Goal: Task Accomplishment & Management: Manage account settings

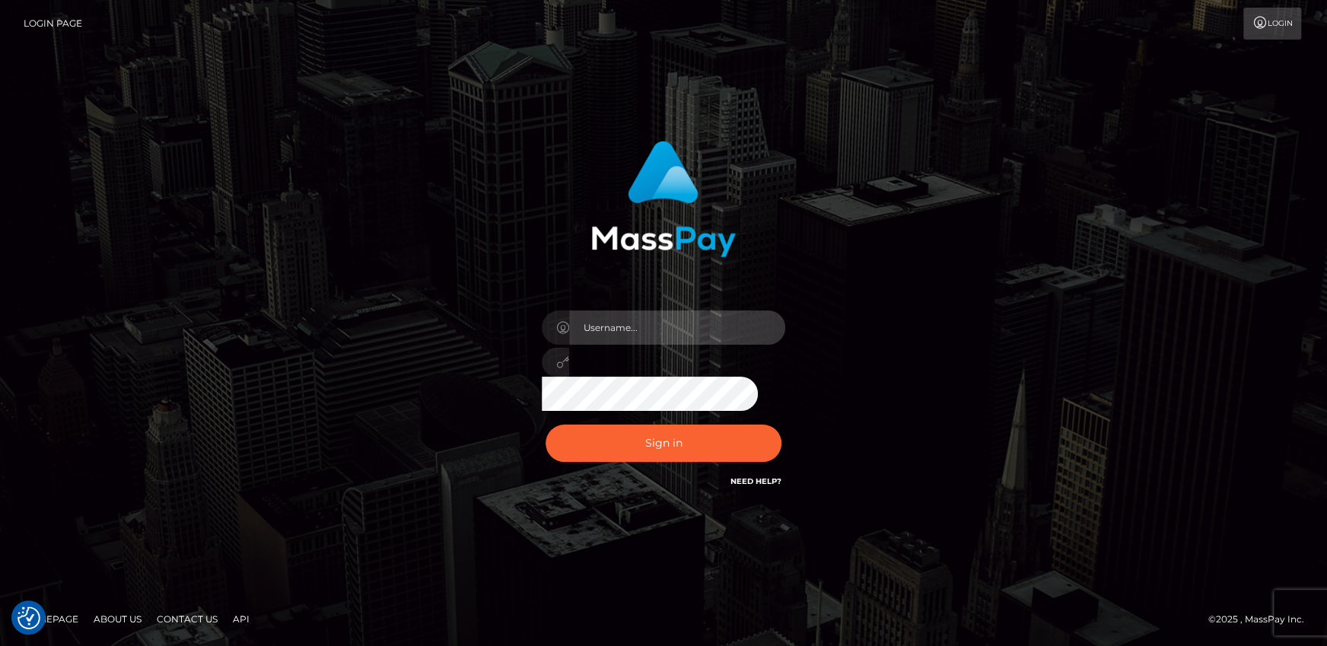
drag, startPoint x: 640, startPoint y: 326, endPoint x: 643, endPoint y: 333, distance: 8.2
click at [640, 326] on input "text" at bounding box center [677, 327] width 216 height 34
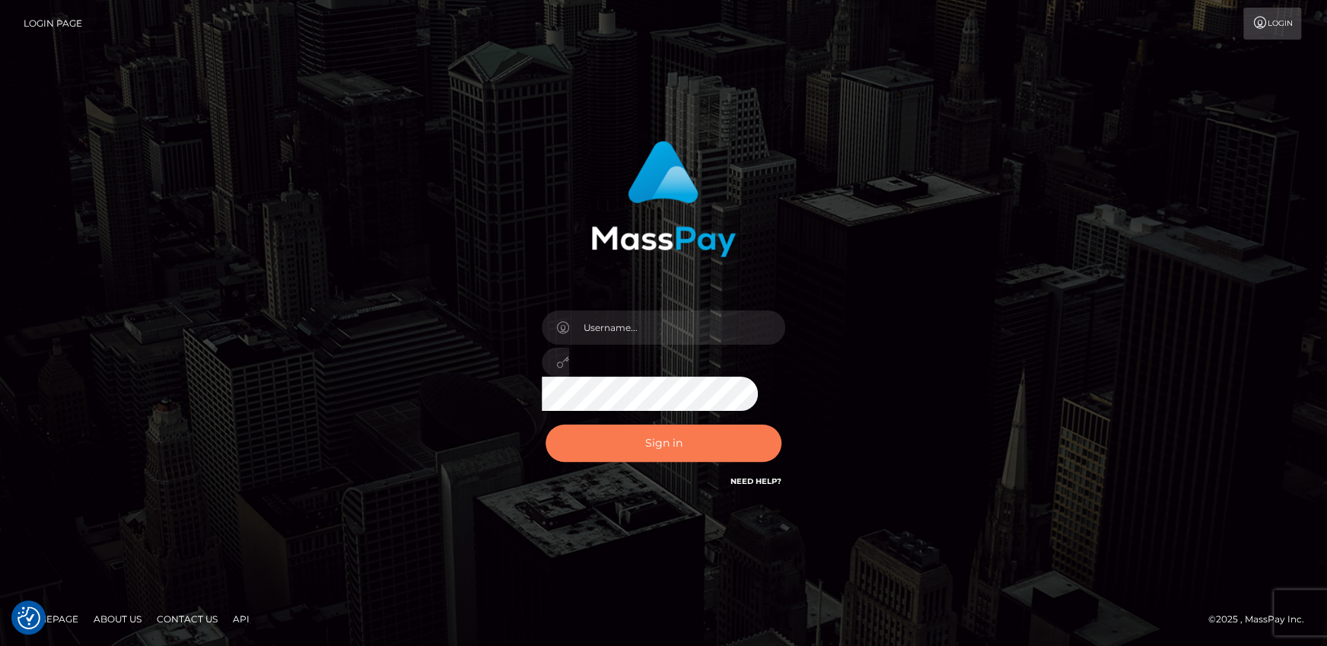
click at [596, 446] on button "Sign in" at bounding box center [663, 442] width 236 height 37
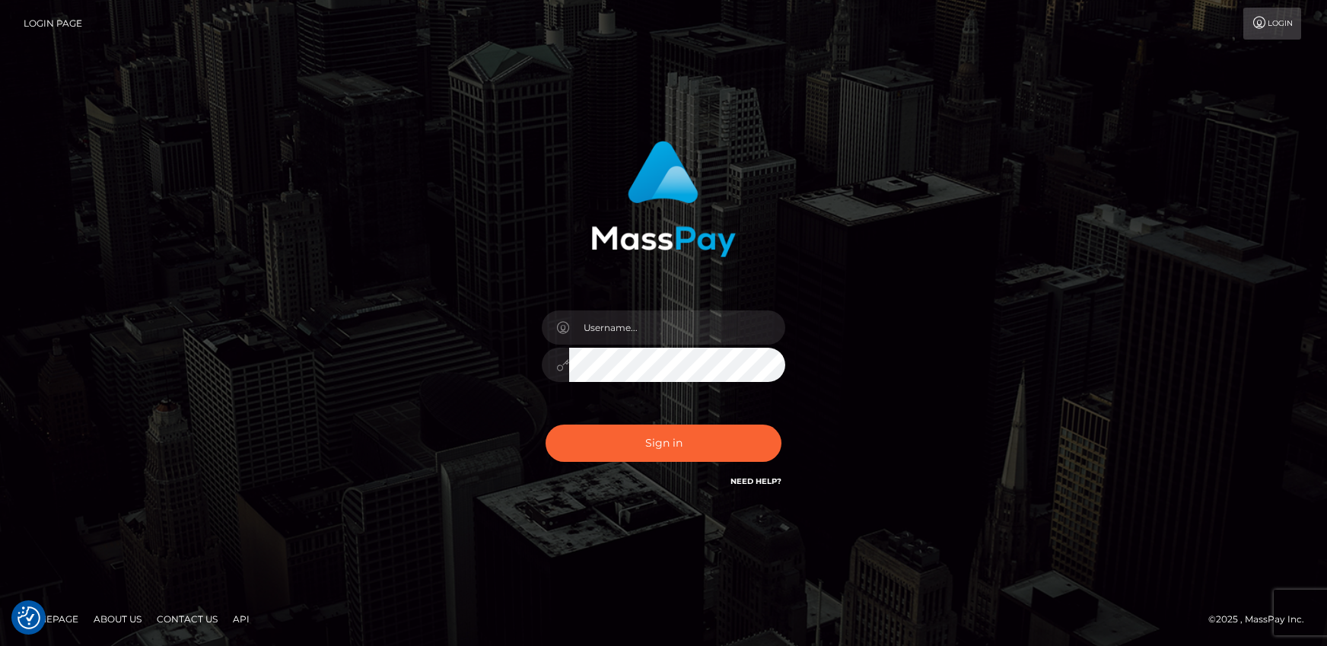
checkbox input "true"
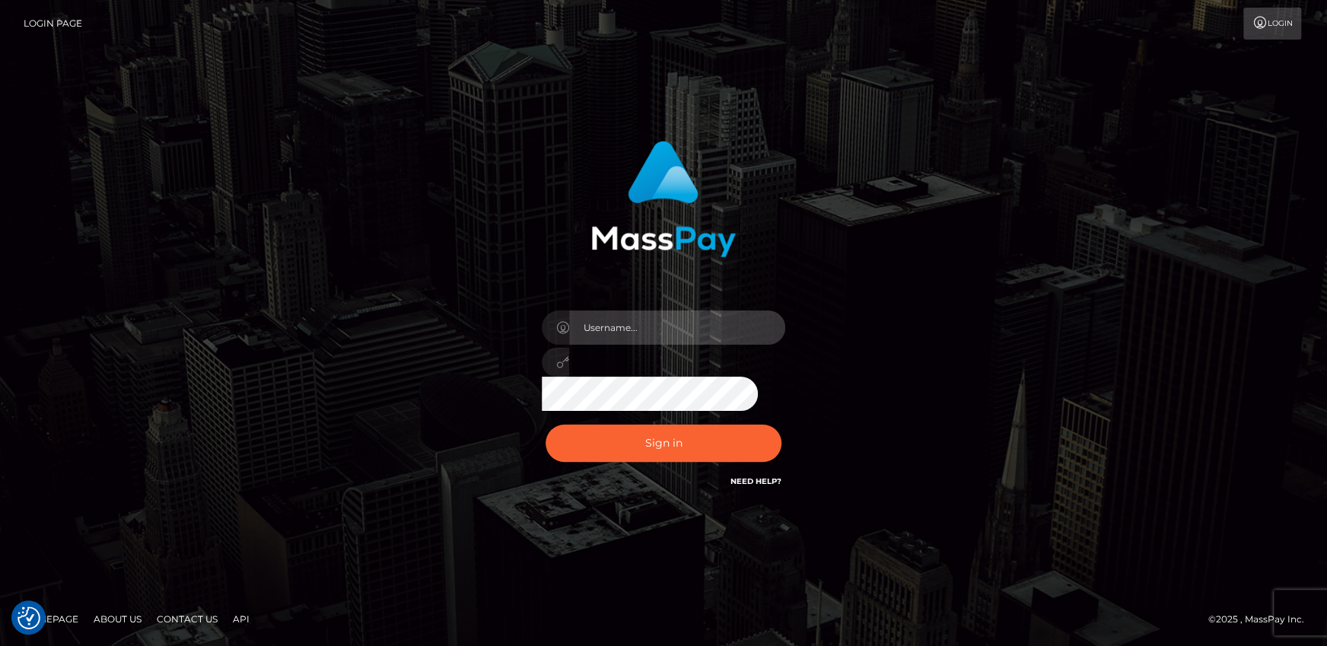
click at [678, 314] on input "text" at bounding box center [677, 327] width 216 height 34
type input "aruiu@metawin.inc"
drag, startPoint x: 694, startPoint y: 332, endPoint x: 552, endPoint y: 330, distance: 142.2
click at [548, 328] on div "aruiu@metawin.inc" at bounding box center [663, 325] width 243 height 30
drag, startPoint x: 637, startPoint y: 334, endPoint x: 640, endPoint y: 344, distance: 10.3
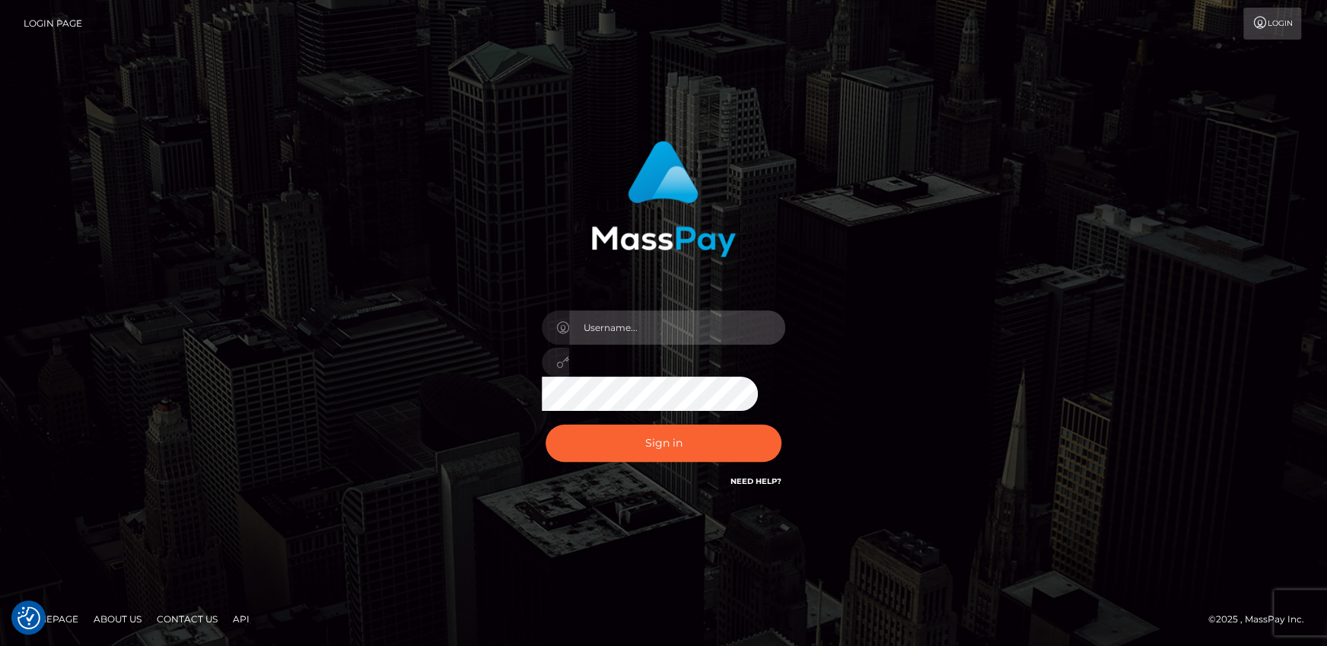
click at [637, 333] on input "text" at bounding box center [677, 327] width 216 height 34
type input "andy.wowcan"
click at [519, 372] on div "andy.wowcan Sign in" at bounding box center [663, 315] width 399 height 372
click at [545, 424] on button "Sign in" at bounding box center [663, 442] width 236 height 37
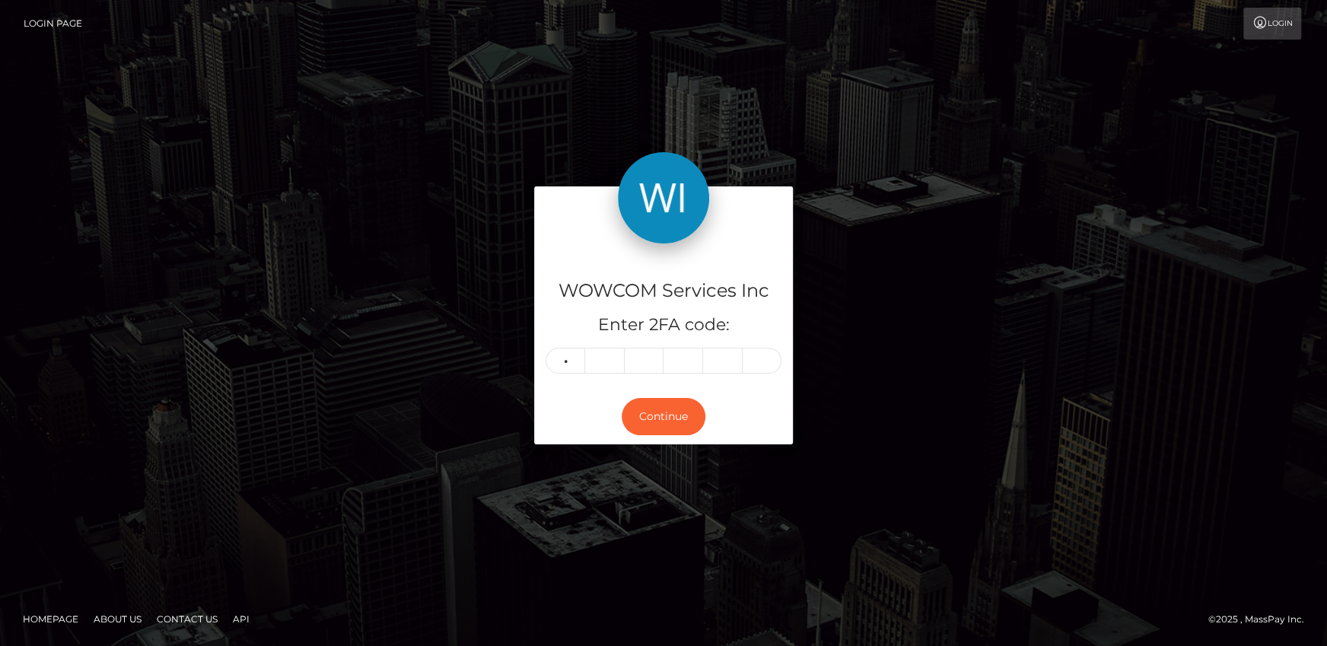
type input "7"
type input "1"
type input "3"
type input "2"
type input "1"
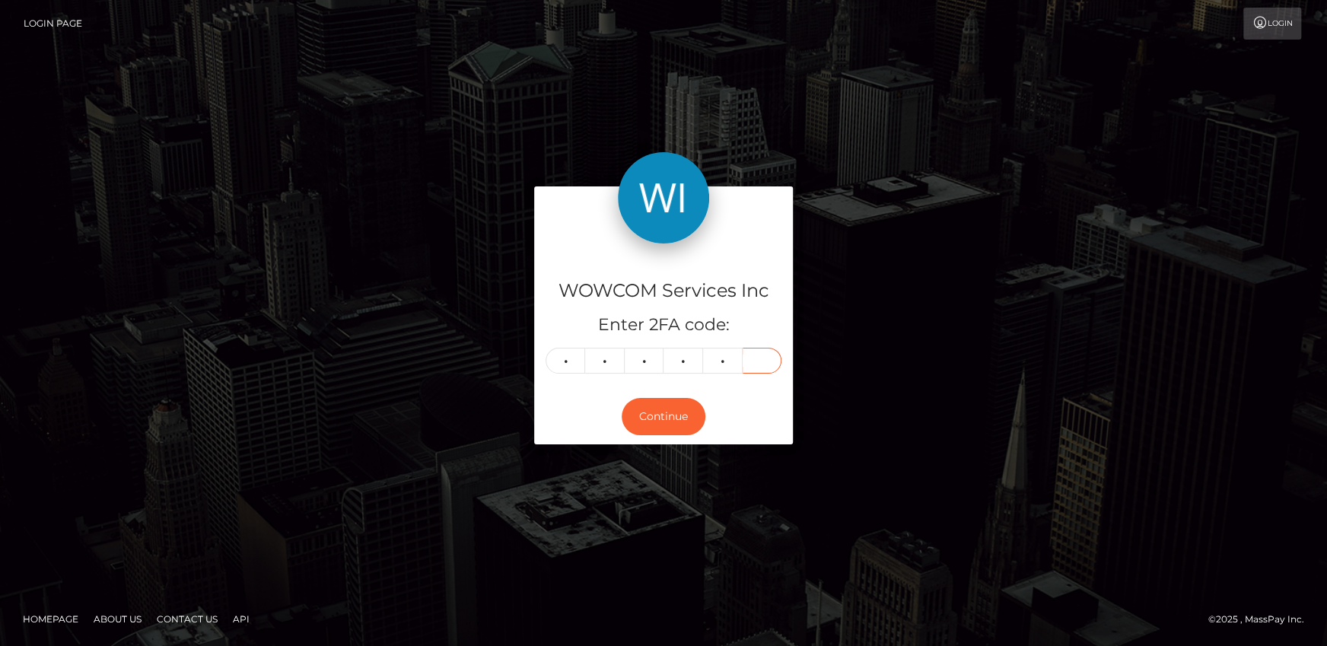
type input "9"
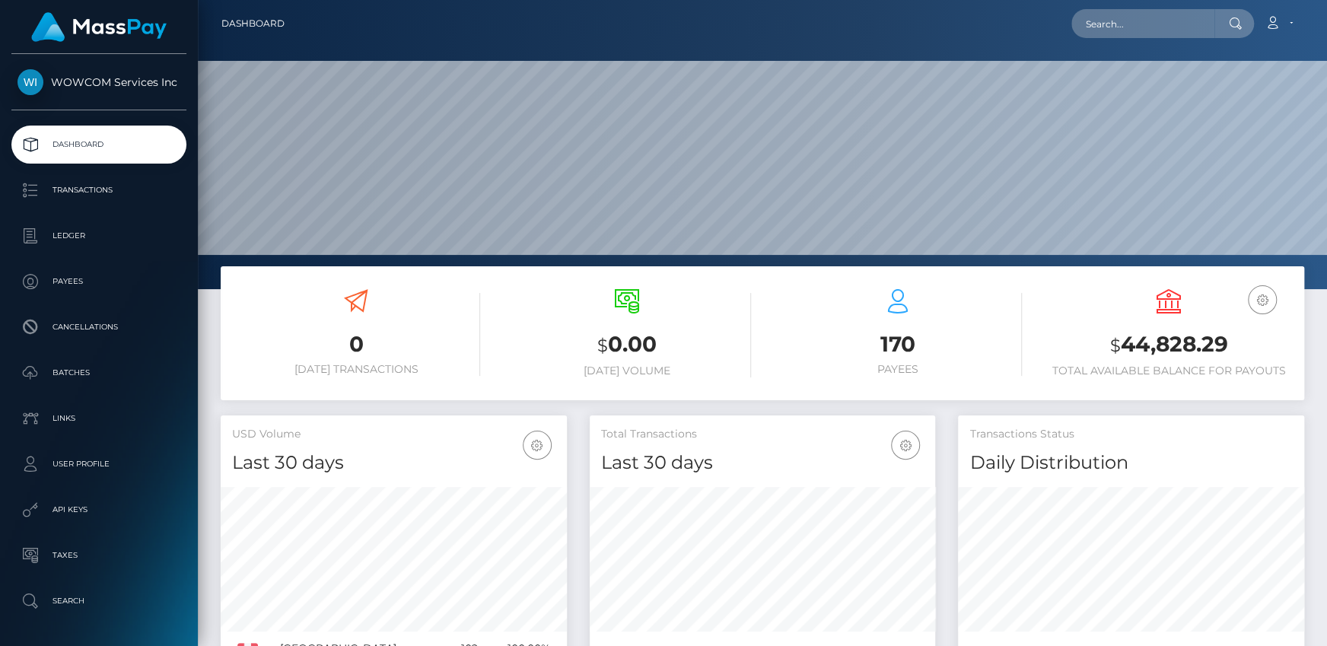
scroll to position [269, 345]
drag, startPoint x: 1126, startPoint y: 342, endPoint x: 1224, endPoint y: 344, distance: 98.1
click at [1224, 344] on h3 "$ 44,828.29" at bounding box center [1168, 344] width 248 height 31
copy h3 "44,828.29"
click at [1292, 27] on link "Account" at bounding box center [1278, 24] width 45 height 32
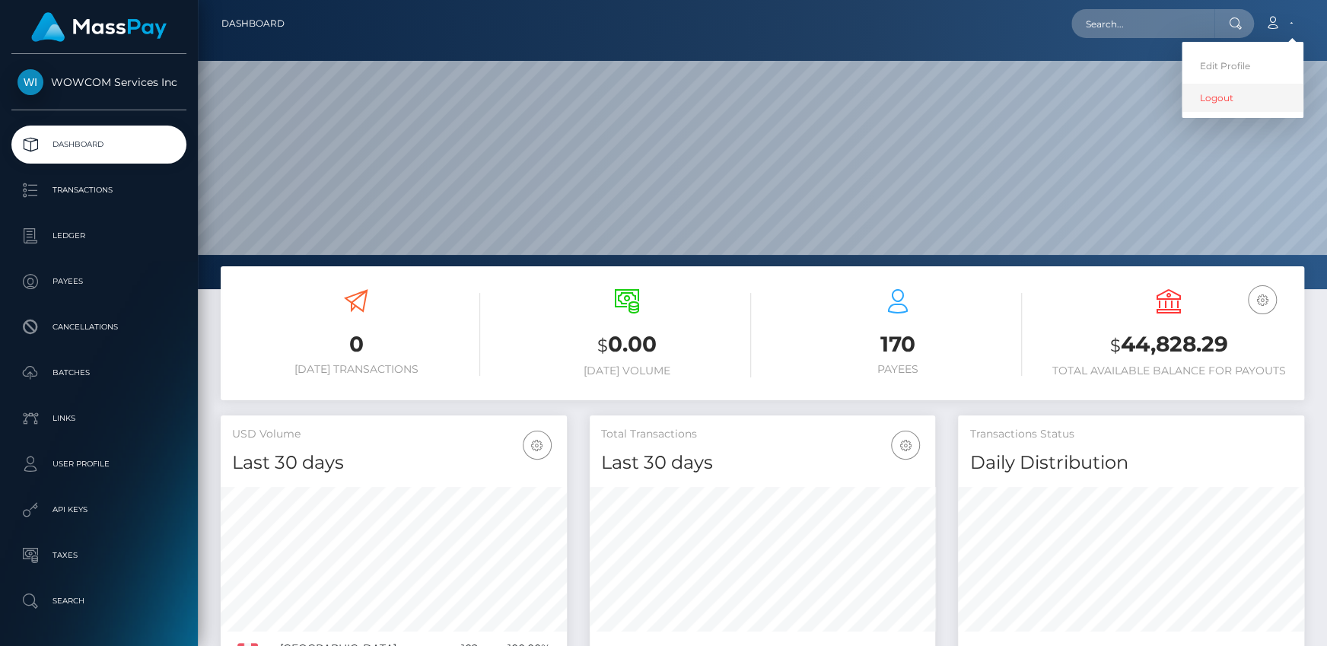
click at [1222, 99] on link "Logout" at bounding box center [1242, 98] width 122 height 28
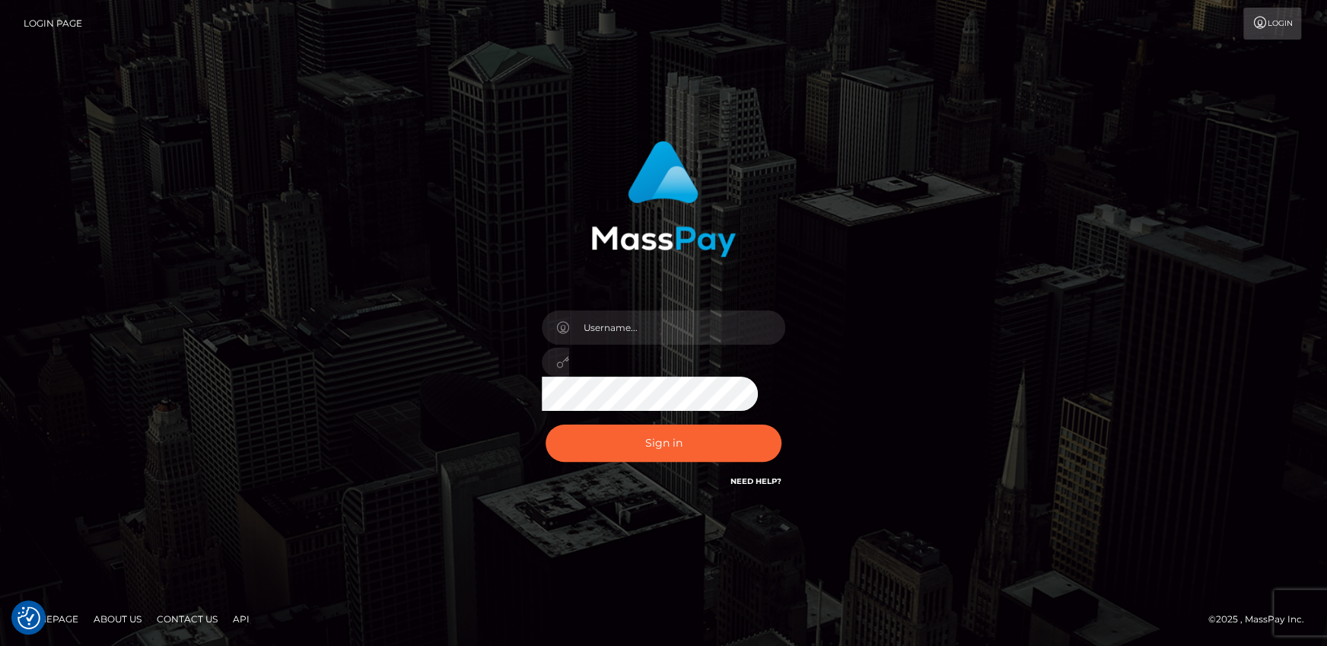
click at [647, 346] on div at bounding box center [663, 357] width 266 height 116
drag, startPoint x: 650, startPoint y: 334, endPoint x: 653, endPoint y: 342, distance: 8.9
click at [650, 334] on input "text" at bounding box center [677, 327] width 216 height 34
type input "Andrei.rollacan"
click at [545, 424] on button "Sign in" at bounding box center [663, 442] width 236 height 37
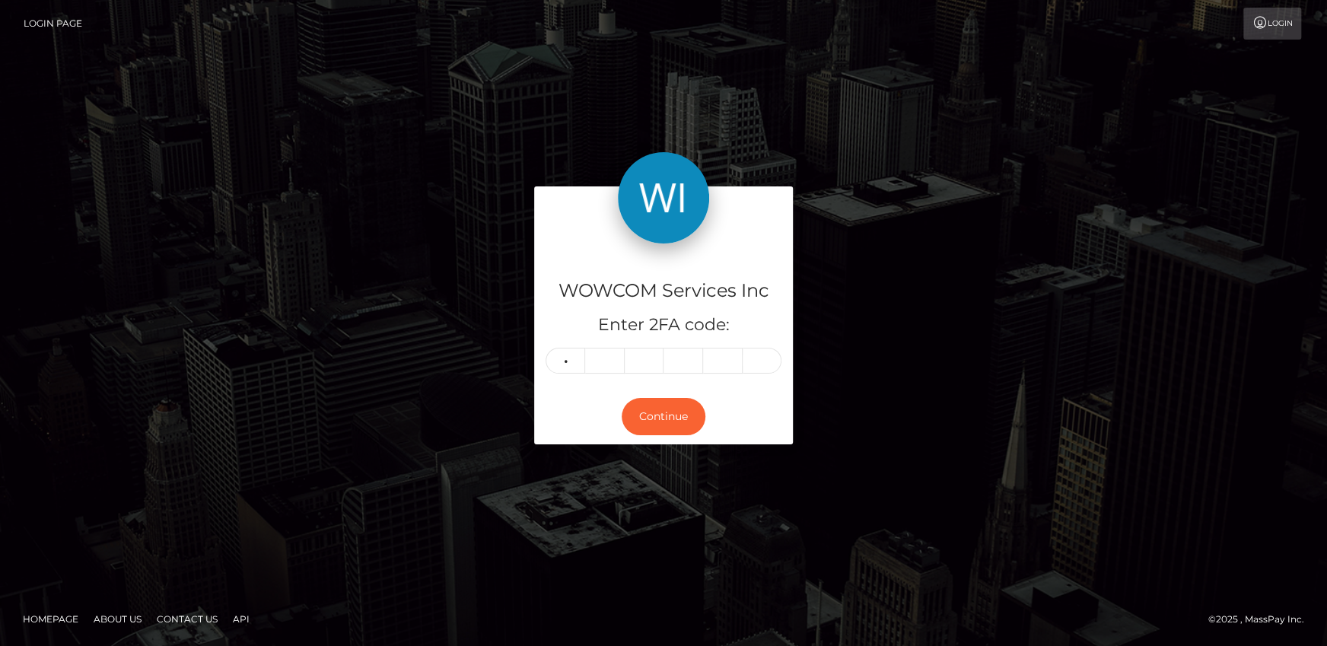
type input "9"
type input "8"
type input "9"
type input "1"
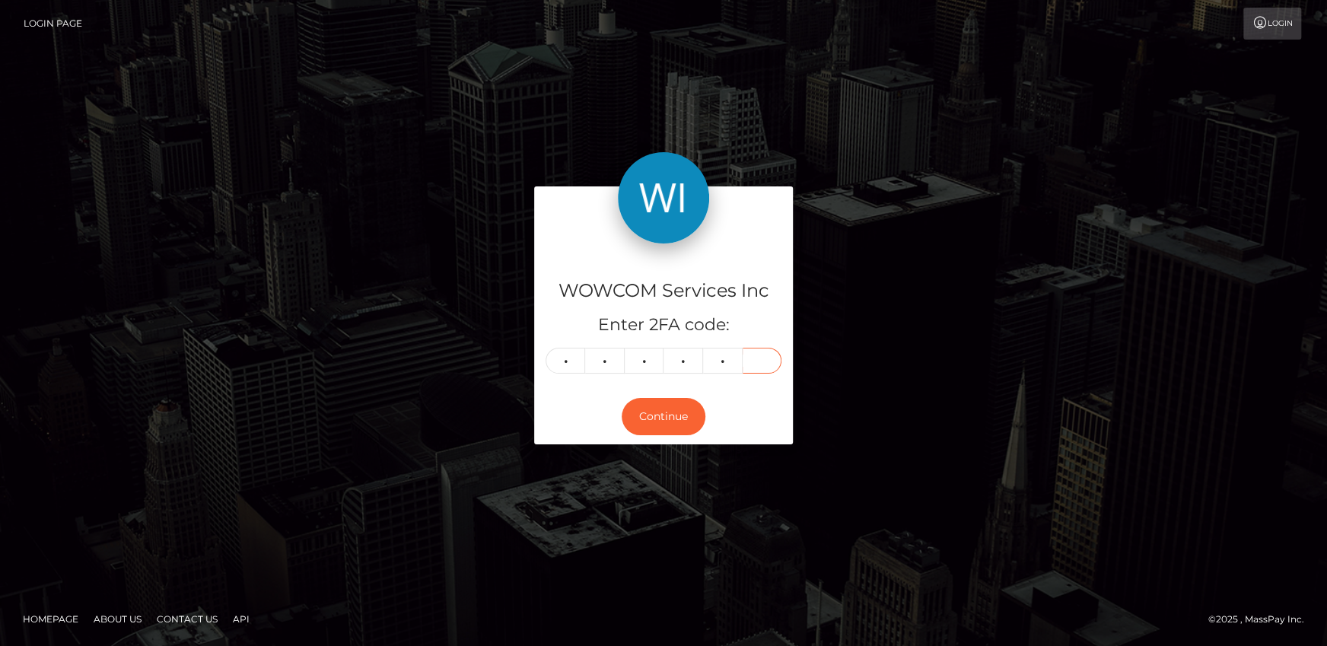
type input "7"
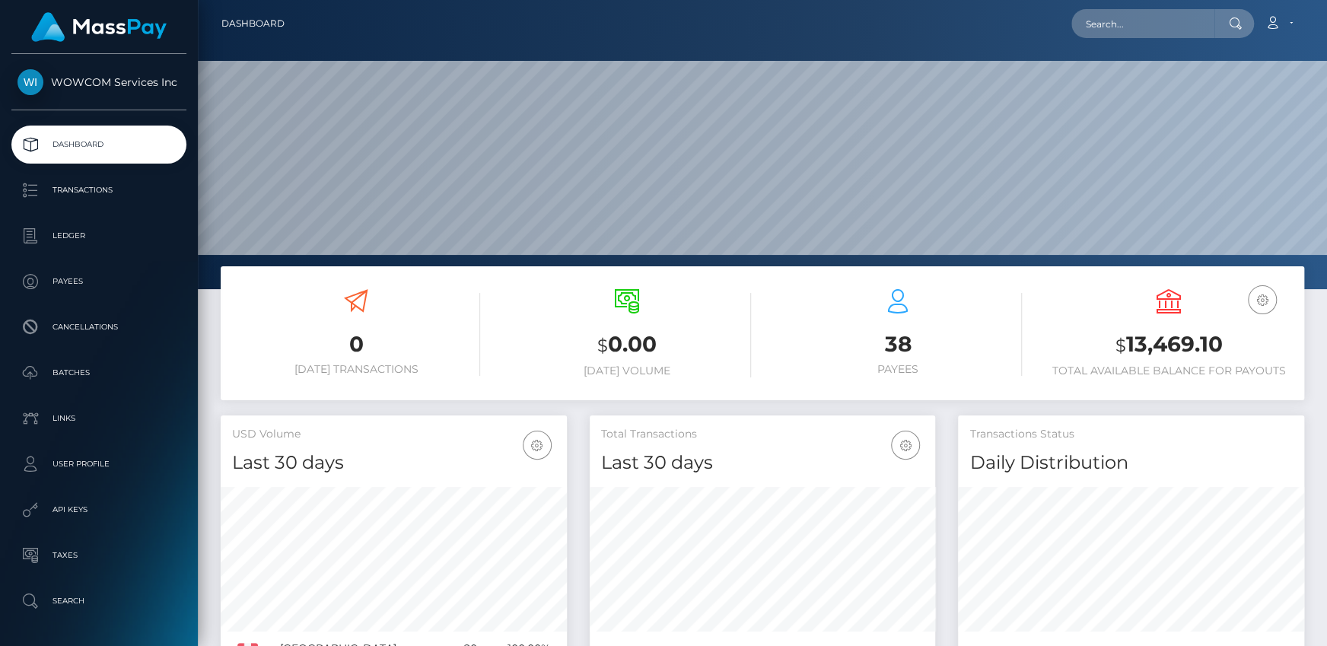
scroll to position [269, 345]
drag, startPoint x: 1154, startPoint y: 339, endPoint x: 1219, endPoint y: 345, distance: 64.9
click at [1219, 345] on h3 "$ 13,469.10" at bounding box center [1168, 344] width 248 height 31
copy h3 "13,469.10"
drag, startPoint x: 1295, startPoint y: 33, endPoint x: 1282, endPoint y: 38, distance: 13.0
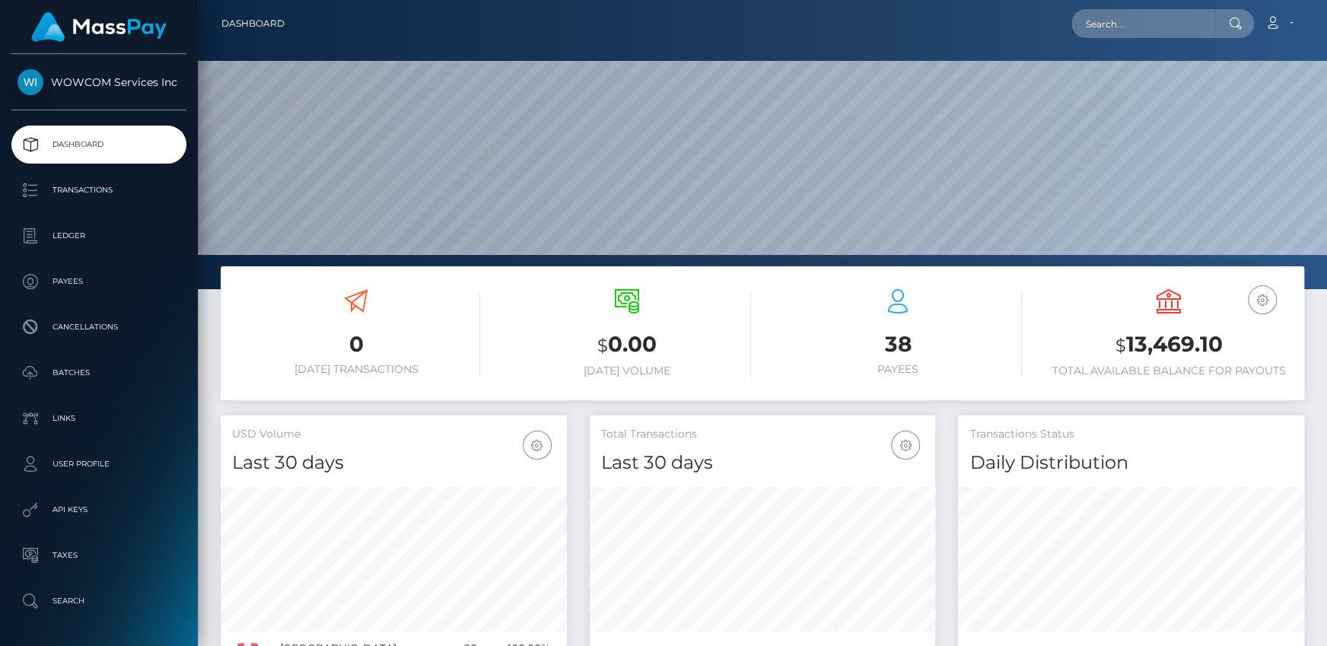
click at [1295, 33] on link "Account" at bounding box center [1278, 24] width 45 height 32
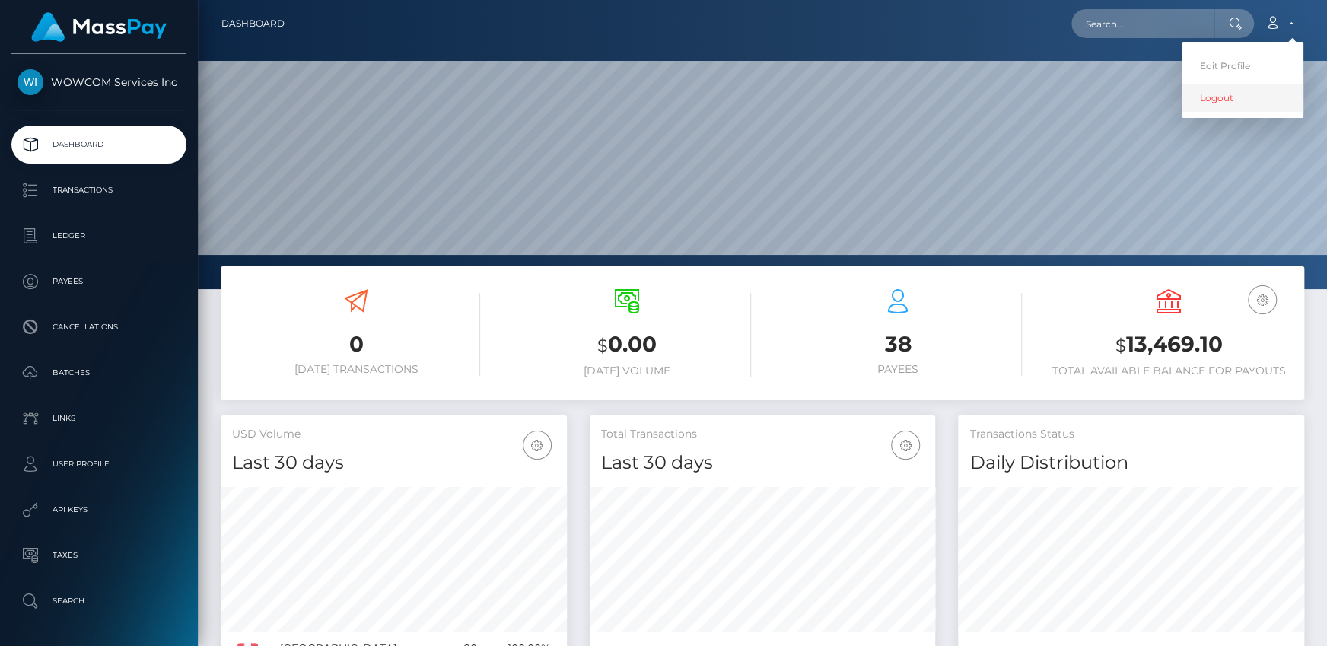
click at [1227, 93] on link "Logout" at bounding box center [1242, 98] width 122 height 28
